Goal: Task Accomplishment & Management: Manage account settings

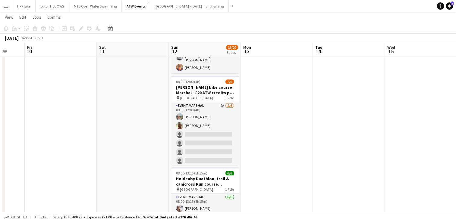
scroll to position [230, 0]
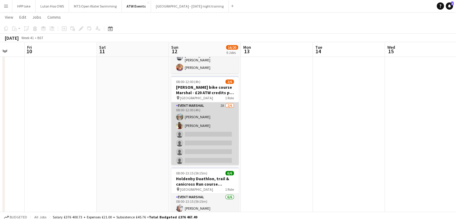
click at [207, 102] on app-card-role "Event Marshal 2A [DATE] 08:00-12:00 (4h) [PERSON_NAME] [PERSON_NAME] single-neu…" at bounding box center [204, 134] width 67 height 64
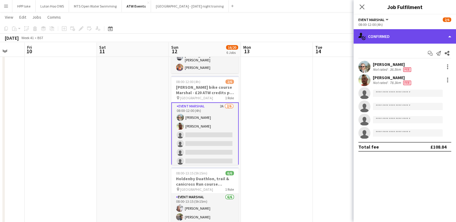
click at [395, 37] on div "single-neutral-actions-check-2 Confirmed" at bounding box center [404, 36] width 102 height 14
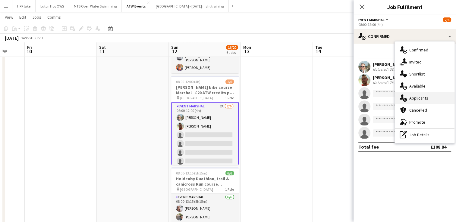
click at [420, 99] on span "Applicants" at bounding box center [418, 98] width 19 height 5
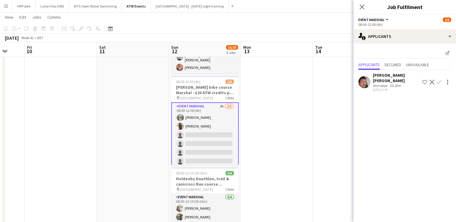
click at [439, 80] on app-icon "Confirm" at bounding box center [439, 82] width 5 height 5
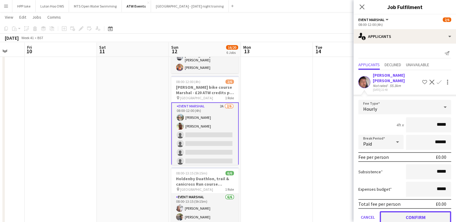
click at [408, 213] on button "Confirm" at bounding box center [415, 217] width 71 height 12
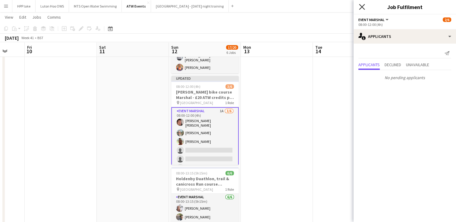
click at [363, 5] on icon at bounding box center [362, 7] width 6 height 6
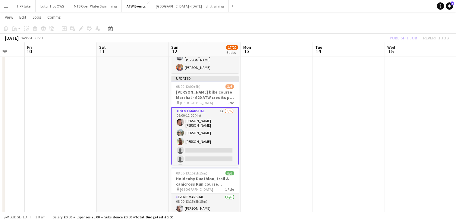
click at [403, 37] on div "Publish 1 job Revert 1 job" at bounding box center [419, 38] width 74 height 8
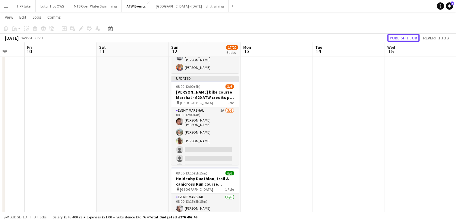
click at [403, 37] on button "Publish 1 job" at bounding box center [403, 38] width 32 height 8
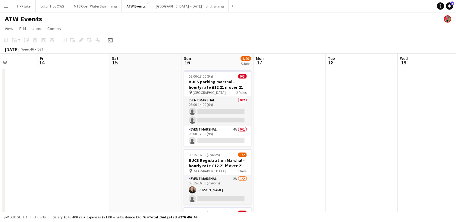
scroll to position [39, 0]
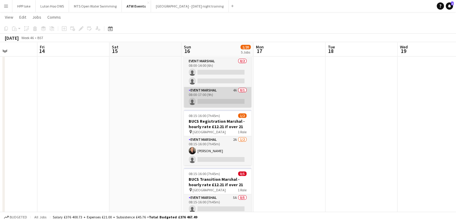
click at [219, 92] on app-card-role "Event Marshal 4A 0/1 08:00-17:00 (9h) single-neutral-actions" at bounding box center [217, 97] width 67 height 20
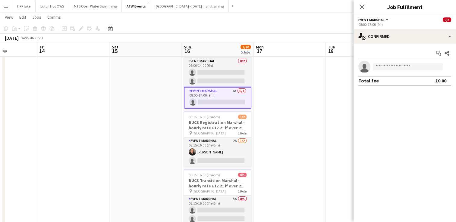
scroll to position [0, 0]
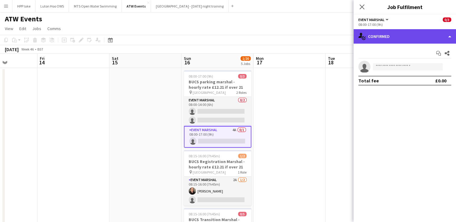
click at [414, 38] on div "single-neutral-actions-check-2 Confirmed" at bounding box center [404, 36] width 102 height 14
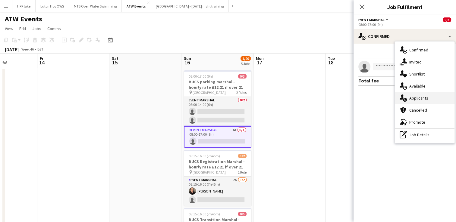
click at [421, 96] on span "Applicants" at bounding box center [418, 98] width 19 height 5
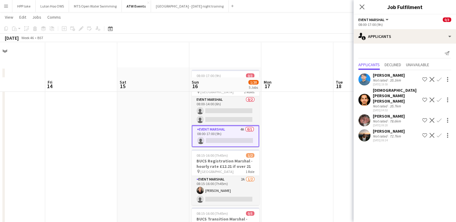
scroll to position [39, 0]
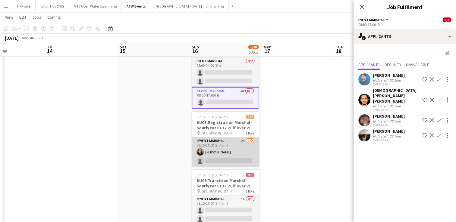
click at [231, 141] on app-card-role "Event Marshal 2A [DATE] 08:15-16:00 (7h45m) [PERSON_NAME] single-neutral-actions" at bounding box center [225, 152] width 67 height 29
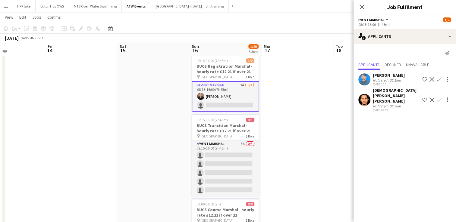
scroll to position [94, 0]
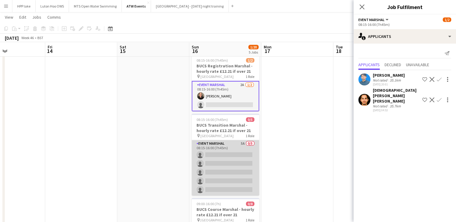
click at [224, 146] on app-card-role "Event Marshal 5A 0/5 08:15-16:00 (7h45m) single-neutral-actions single-neutral-…" at bounding box center [225, 167] width 67 height 55
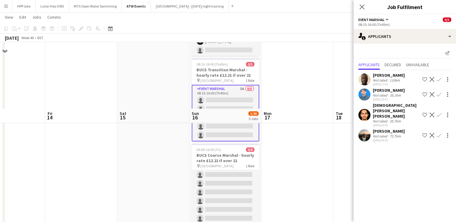
scroll to position [0, 0]
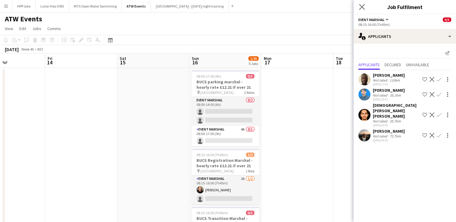
click at [359, 9] on icon "Close pop-in" at bounding box center [362, 7] width 6 height 6
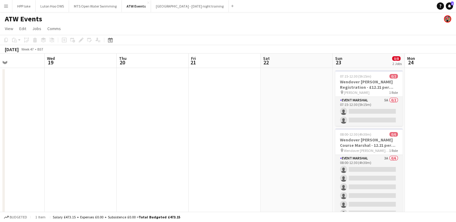
scroll to position [0, 282]
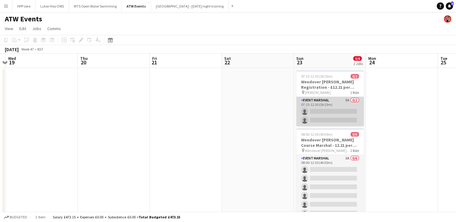
click at [334, 108] on app-card-role "Event Marshal 5A 0/2 07:15-12:30 (5h15m) single-neutral-actions single-neutral-…" at bounding box center [329, 111] width 67 height 29
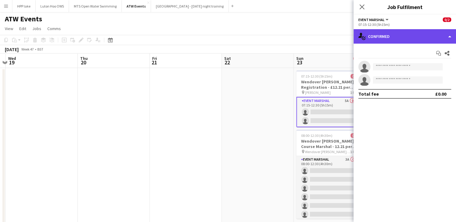
click at [400, 34] on div "single-neutral-actions-check-2 Confirmed" at bounding box center [404, 36] width 102 height 14
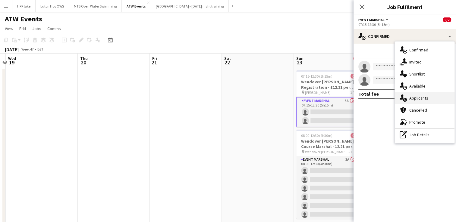
click at [417, 96] on span "Applicants" at bounding box center [418, 98] width 19 height 5
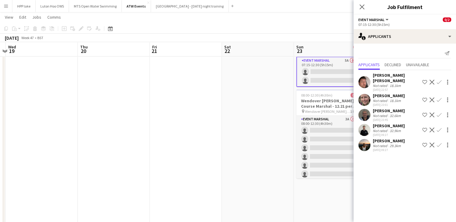
scroll to position [40, 0]
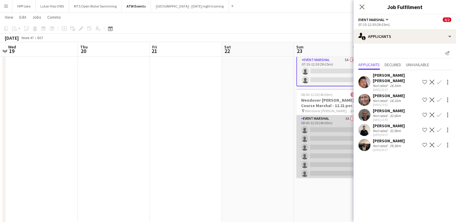
click at [329, 123] on app-card-role "Event Marshal 3A 0/6 08:00-12:30 (4h30m) single-neutral-actions single-neutral-…" at bounding box center [329, 147] width 67 height 64
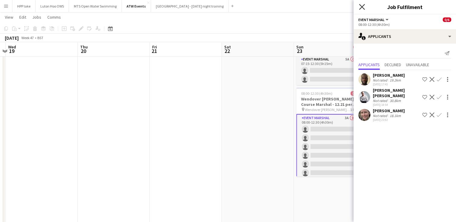
click at [361, 5] on icon "Close pop-in" at bounding box center [362, 7] width 6 height 6
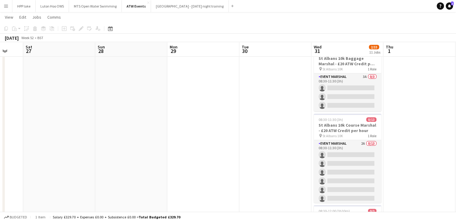
scroll to position [164, 0]
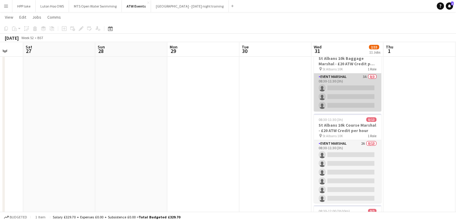
click at [354, 77] on app-card-role "Event Marshal 3A 0/3 08:30-11:30 (3h) single-neutral-actions single-neutral-act…" at bounding box center [347, 93] width 67 height 38
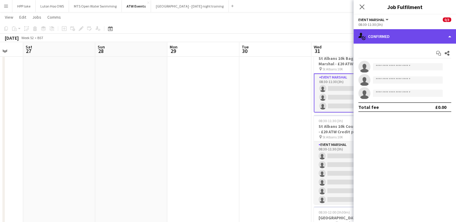
click at [409, 37] on div "single-neutral-actions-check-2 Confirmed" at bounding box center [404, 36] width 102 height 14
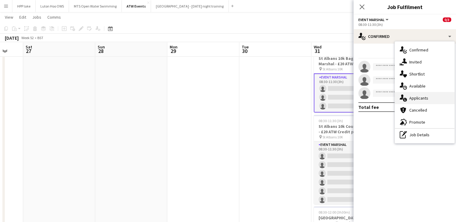
click at [418, 99] on span "Applicants" at bounding box center [418, 98] width 19 height 5
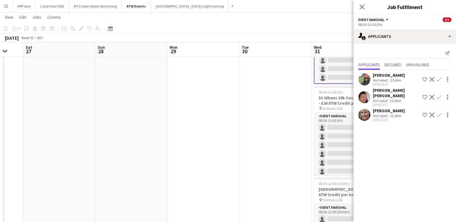
scroll to position [193, 0]
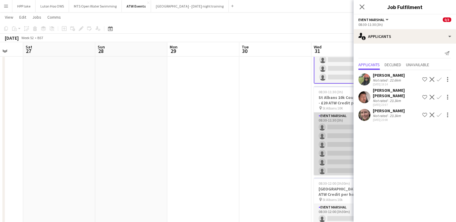
click at [343, 117] on app-card-role "Event Marshal 2A 0/13 08:30-11:30 (3h) single-neutral-actions single-neutral-ac…" at bounding box center [347, 175] width 67 height 125
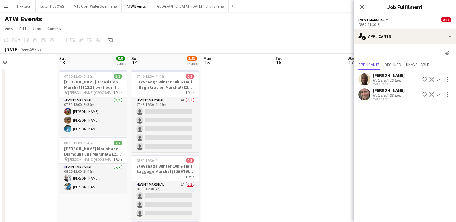
scroll to position [0, 145]
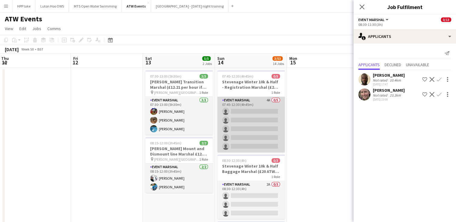
click at [265, 103] on app-card-role "Event Marshal 4A 0/5 07:45-12:30 (4h45m) single-neutral-actions single-neutral-…" at bounding box center [250, 124] width 67 height 55
